Goal: Task Accomplishment & Management: Use online tool/utility

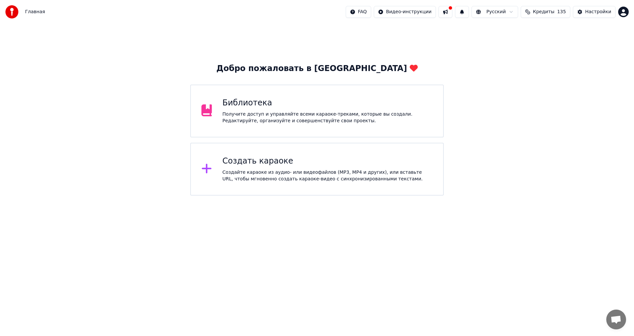
click at [304, 118] on div "Получите доступ и управляйте всеми караоке-треками, которые вы создали. Редакти…" at bounding box center [328, 117] width 210 height 13
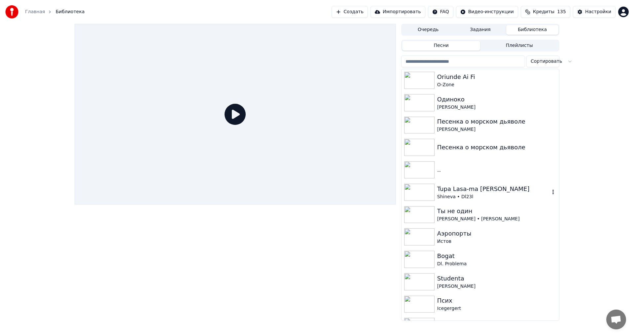
click at [495, 190] on div "Tupa Lasa-ma [PERSON_NAME]" at bounding box center [493, 188] width 113 height 9
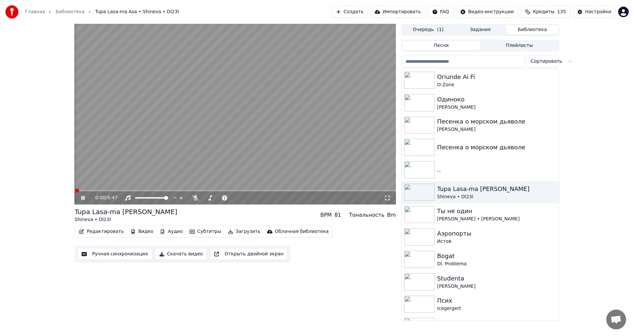
click at [84, 198] on icon at bounding box center [82, 198] width 3 height 4
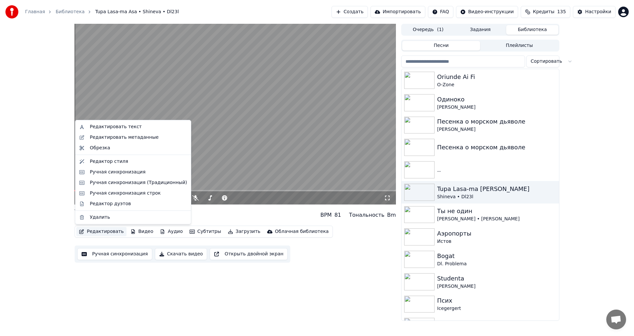
click at [108, 232] on button "Редактировать" at bounding box center [101, 231] width 50 height 9
click at [141, 137] on div "Редактировать метаданные" at bounding box center [124, 137] width 69 height 7
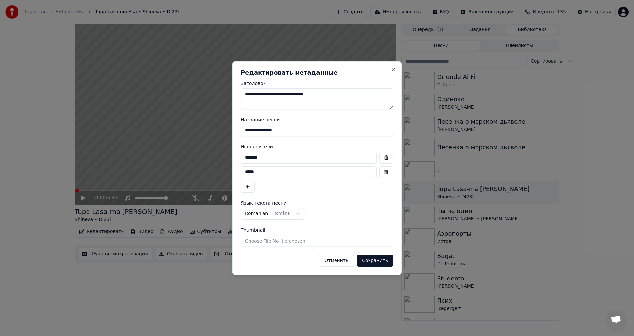
drag, startPoint x: 328, startPoint y: 94, endPoint x: 228, endPoint y: 86, distance: 100.4
click at [228, 86] on body "Главная Библиотека Tupa Lasa-ma Asa • Shineva • Dl23l Создать Импортировать FAQ…" at bounding box center [317, 168] width 634 height 336
click at [396, 69] on button "Close" at bounding box center [393, 69] width 5 height 5
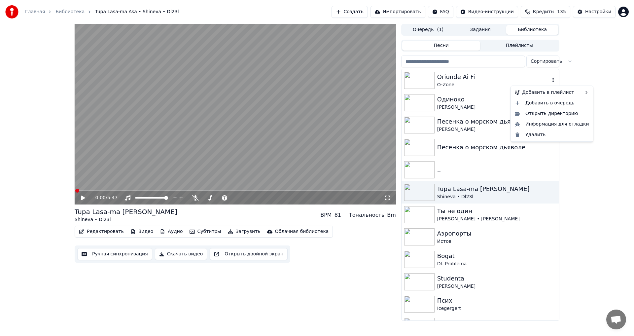
click at [553, 81] on icon "button" at bounding box center [553, 80] width 1 height 5
click at [499, 80] on div "Oriunde Ai Fi" at bounding box center [493, 76] width 113 height 9
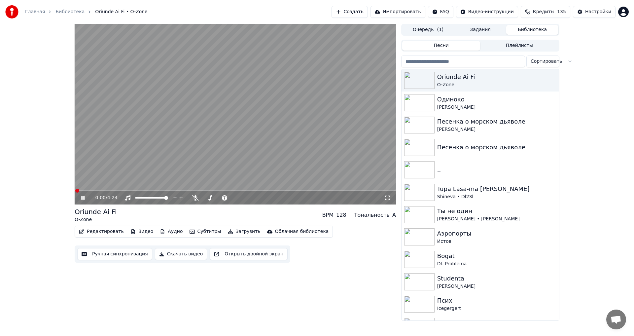
drag, startPoint x: 84, startPoint y: 197, endPoint x: 120, endPoint y: 206, distance: 37.3
click at [84, 197] on icon at bounding box center [82, 198] width 3 height 4
click at [107, 231] on button "Редактировать" at bounding box center [101, 231] width 50 height 9
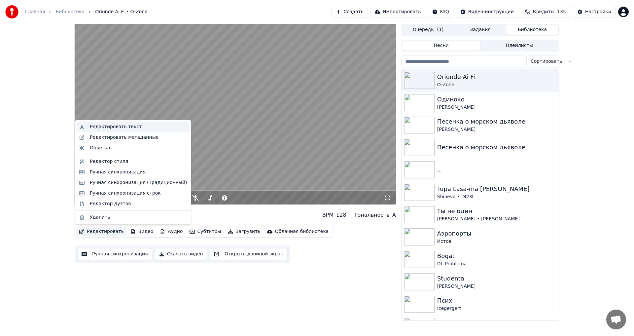
click at [128, 124] on div "Редактировать текст" at bounding box center [116, 127] width 52 height 7
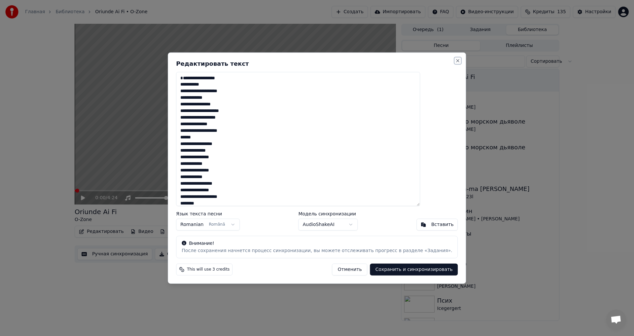
click at [455, 60] on button "Close" at bounding box center [457, 60] width 5 height 5
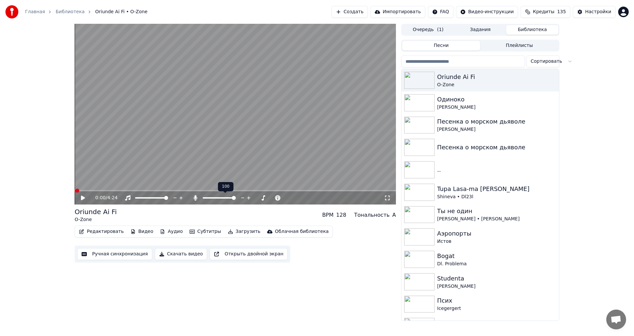
click at [236, 198] on span at bounding box center [219, 197] width 33 height 1
click at [229, 232] on button "Загрузить" at bounding box center [244, 231] width 38 height 9
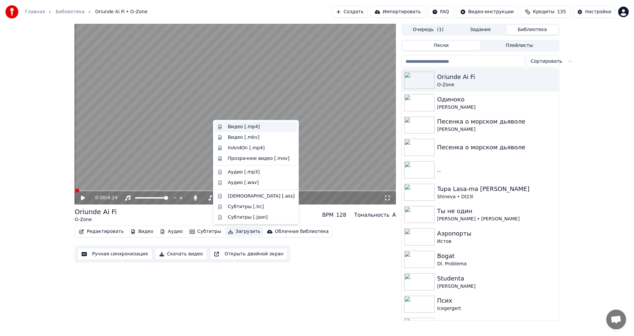
click at [245, 127] on div "Видео [.mp4]" at bounding box center [244, 127] width 32 height 7
